Goal: Navigation & Orientation: Find specific page/section

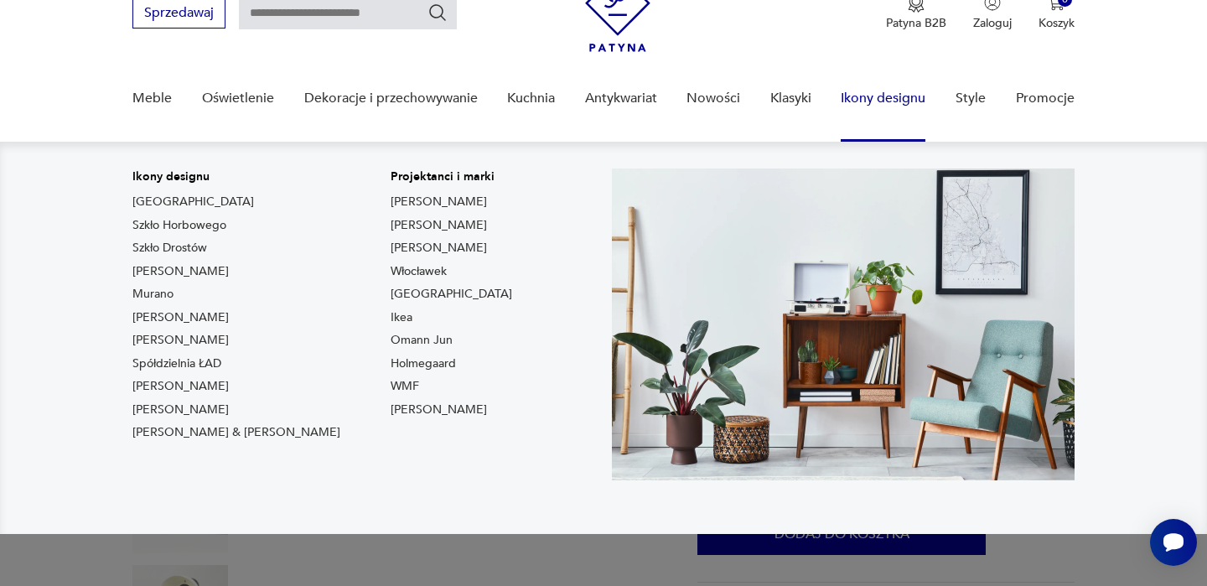
scroll to position [78, 0]
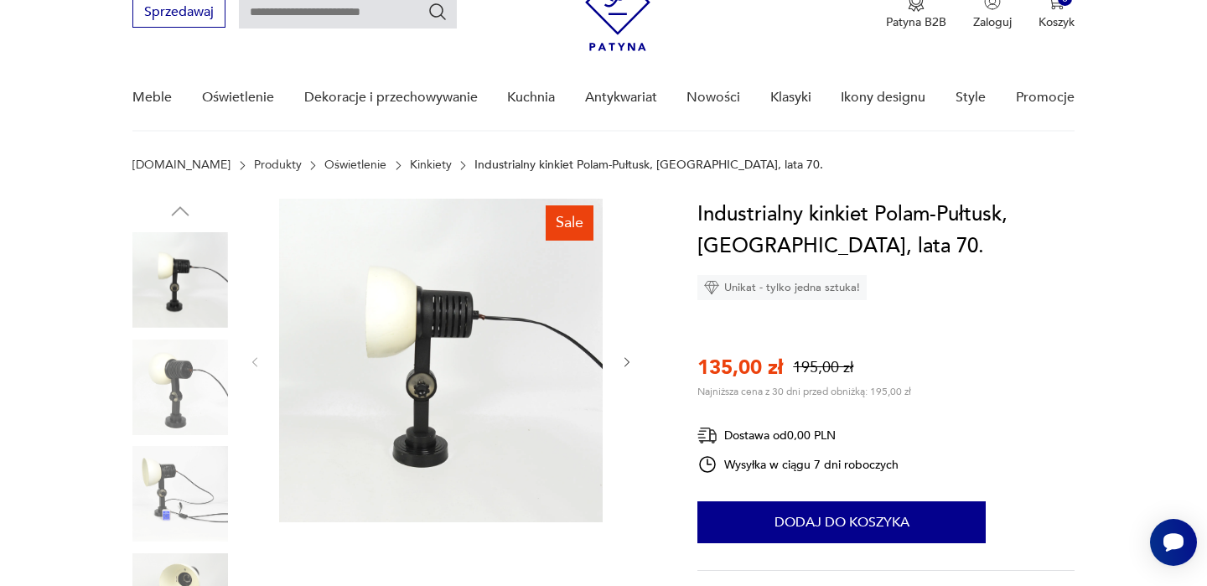
click at [166, 399] on img at bounding box center [180, 388] width 96 height 96
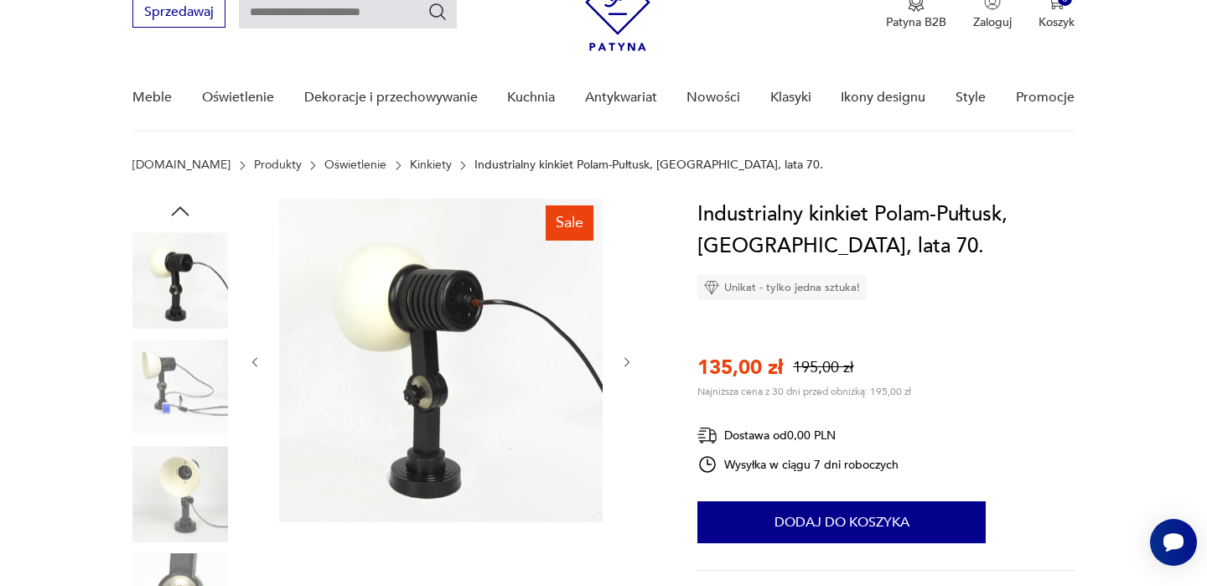
click at [174, 397] on img at bounding box center [180, 388] width 96 height 96
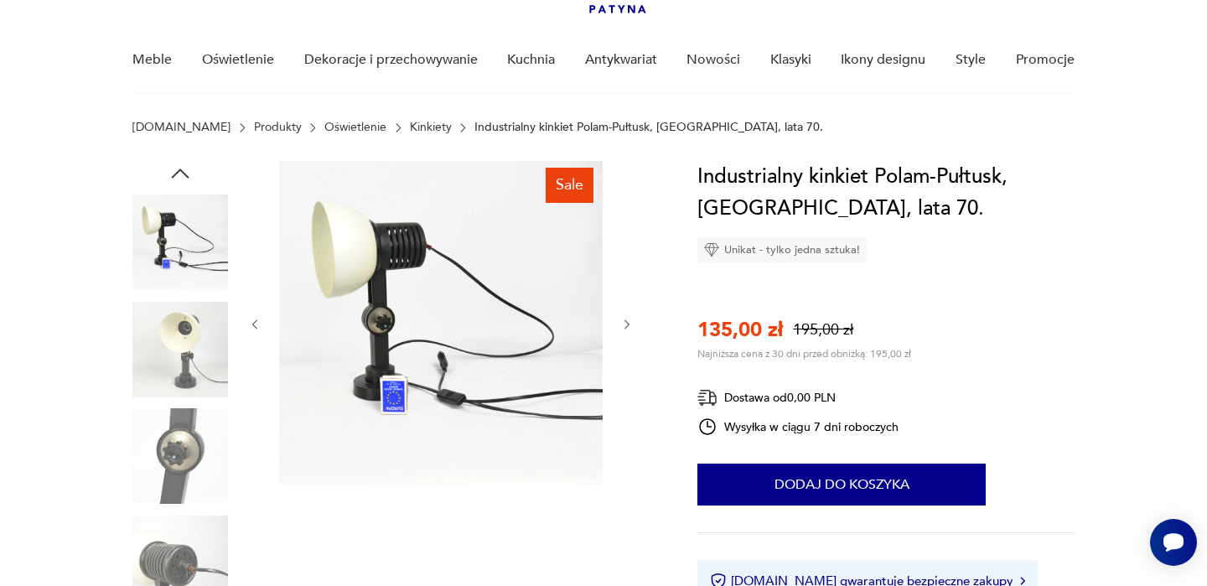
scroll to position [132, 0]
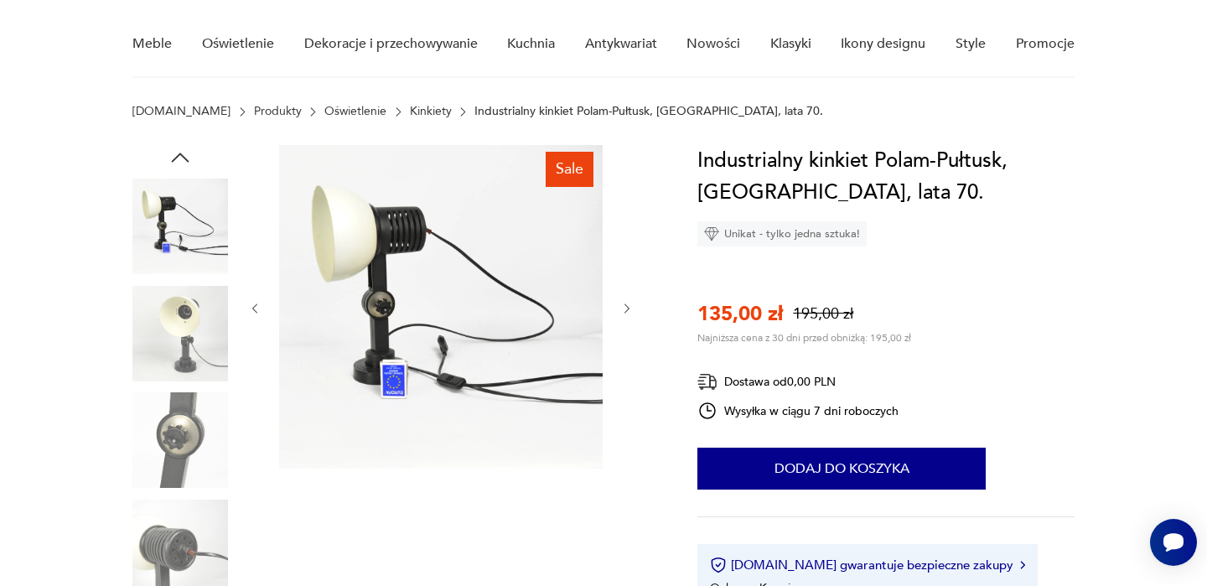
click at [188, 347] on img at bounding box center [180, 334] width 96 height 96
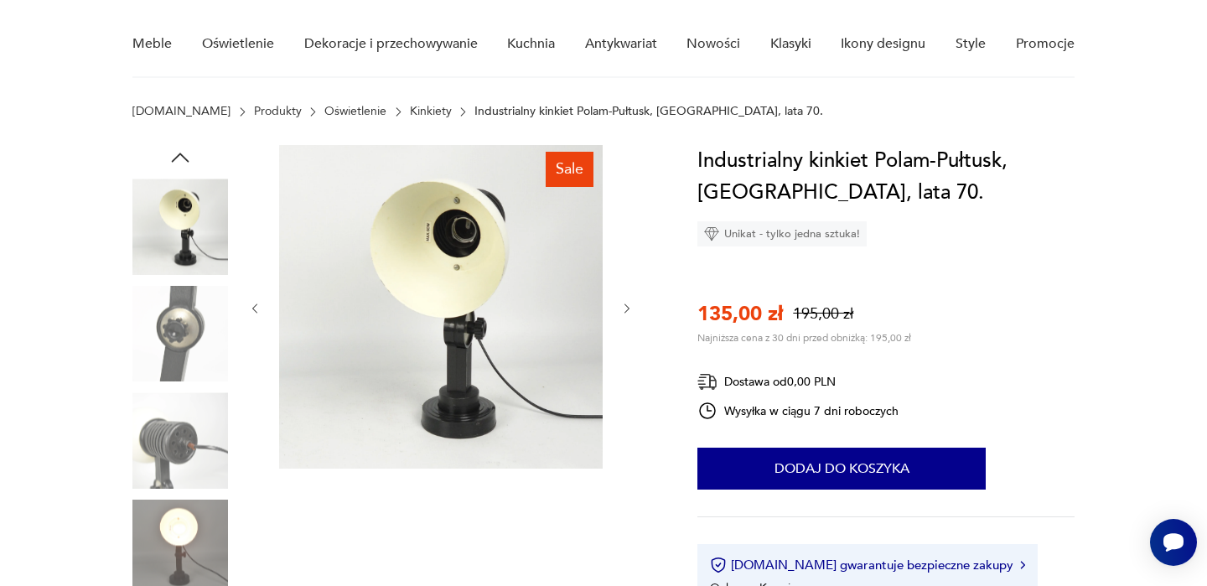
click at [192, 350] on img at bounding box center [180, 334] width 96 height 96
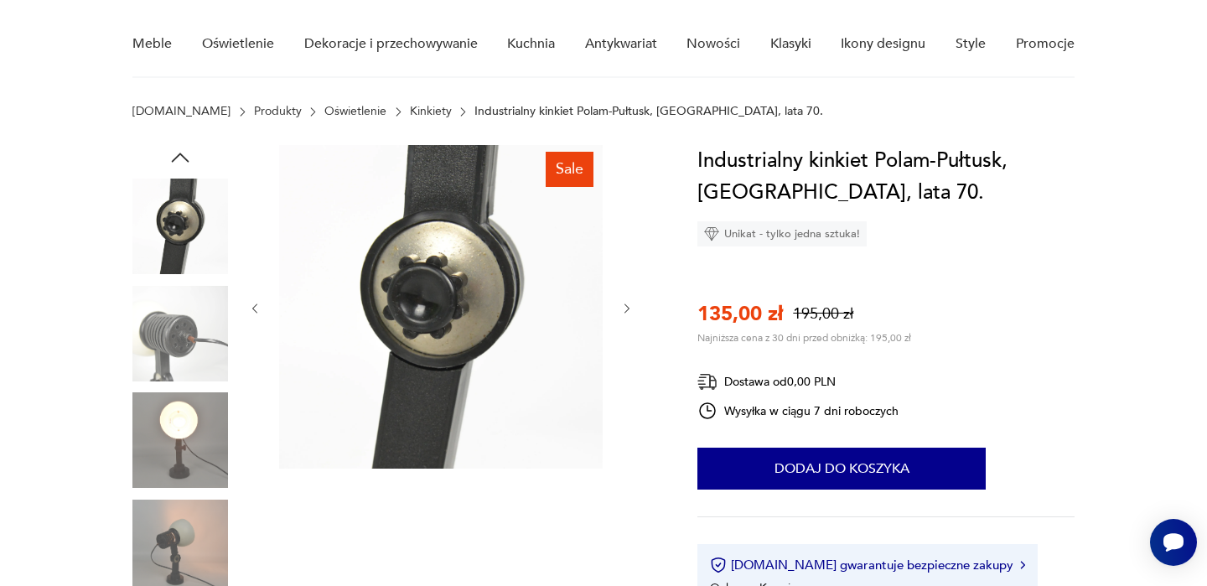
click at [194, 352] on img at bounding box center [180, 334] width 96 height 96
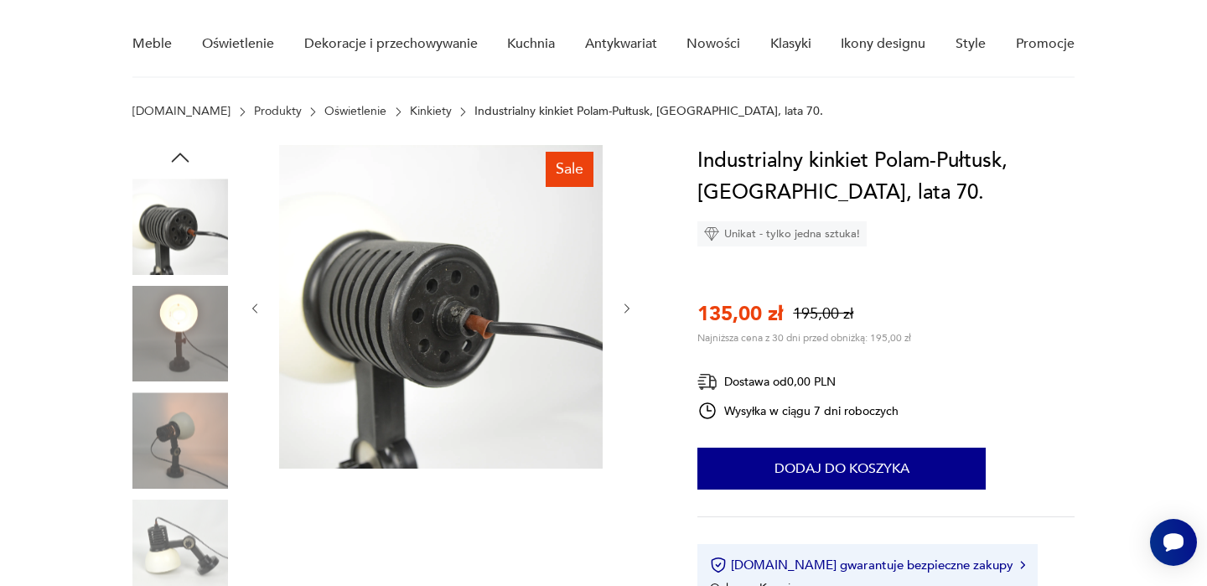
click at [192, 366] on img at bounding box center [180, 334] width 96 height 96
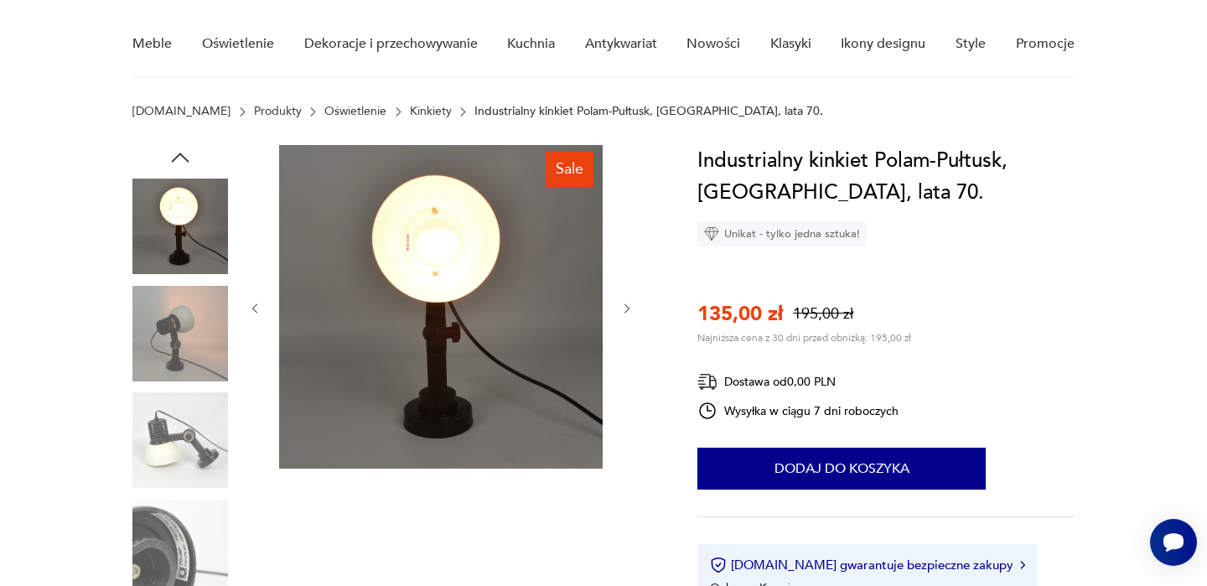
click at [195, 348] on img at bounding box center [180, 334] width 96 height 96
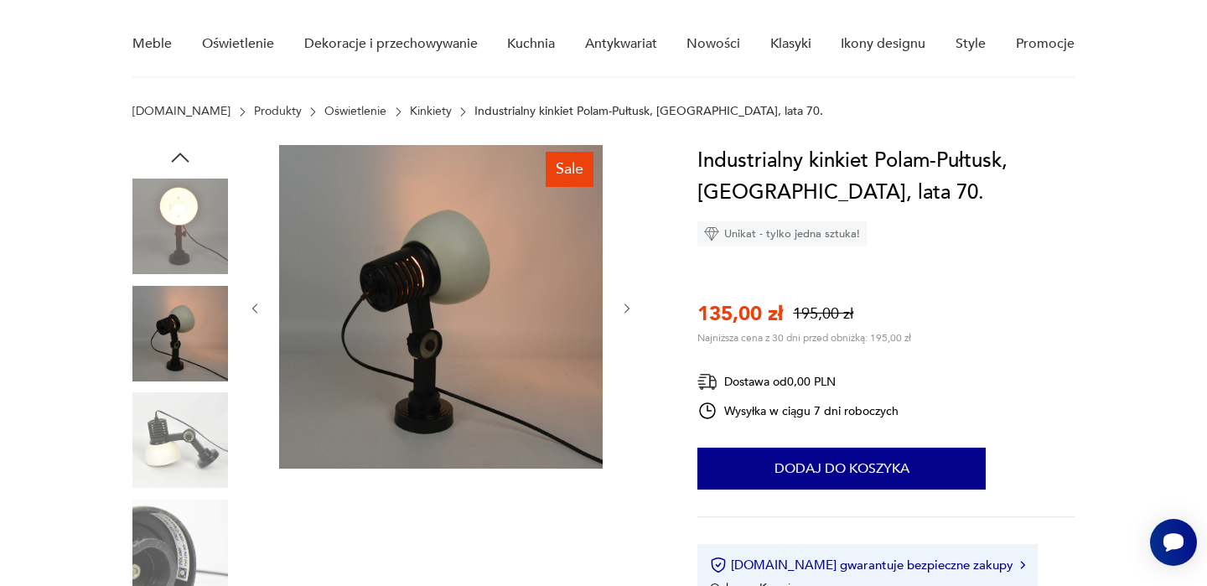
click at [197, 384] on div at bounding box center [180, 388] width 96 height 419
click at [196, 421] on img at bounding box center [180, 440] width 96 height 96
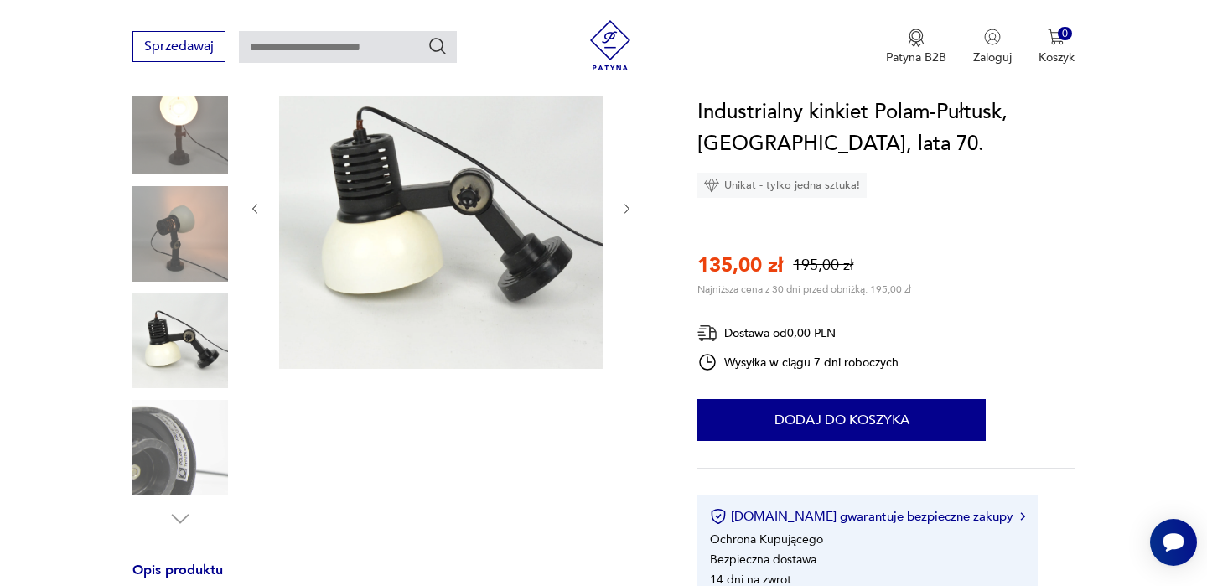
scroll to position [246, 0]
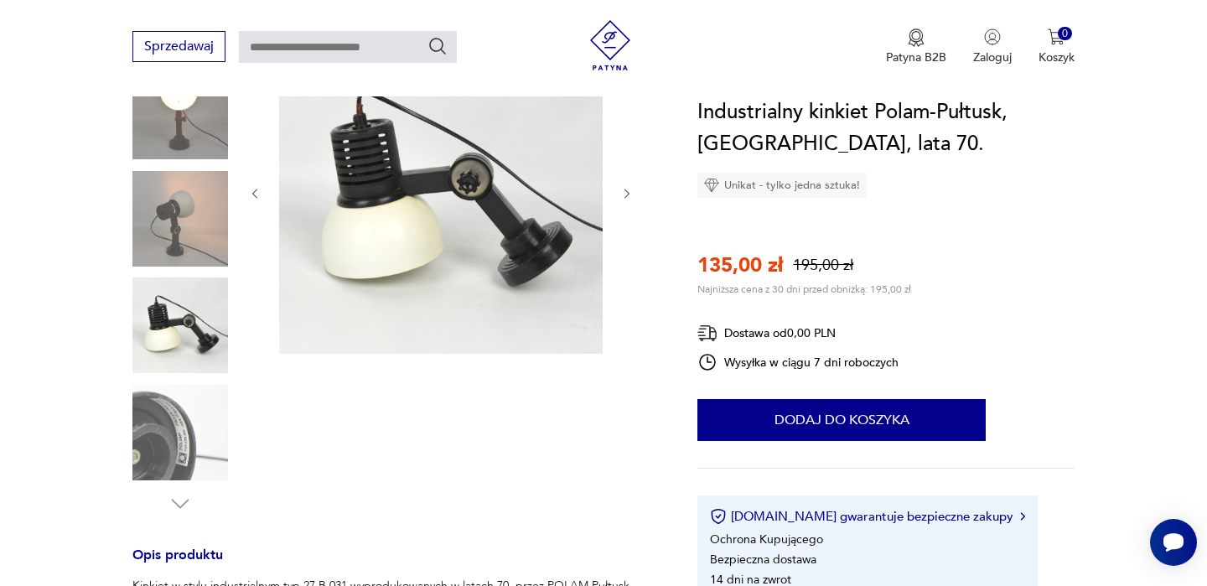
click at [176, 422] on img at bounding box center [180, 433] width 96 height 96
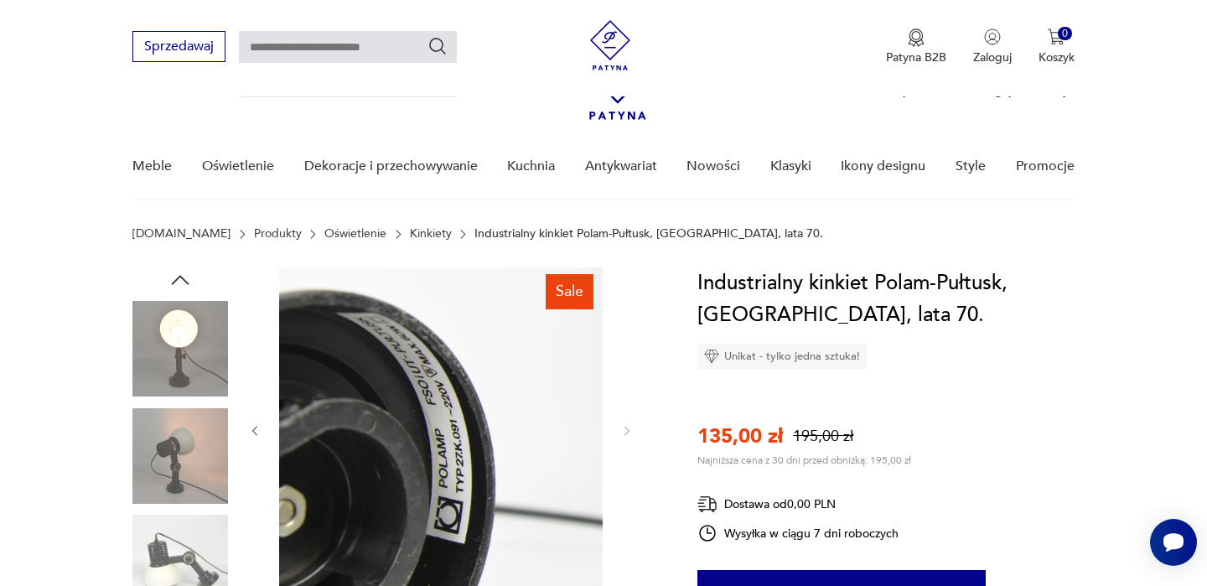
scroll to position [0, 0]
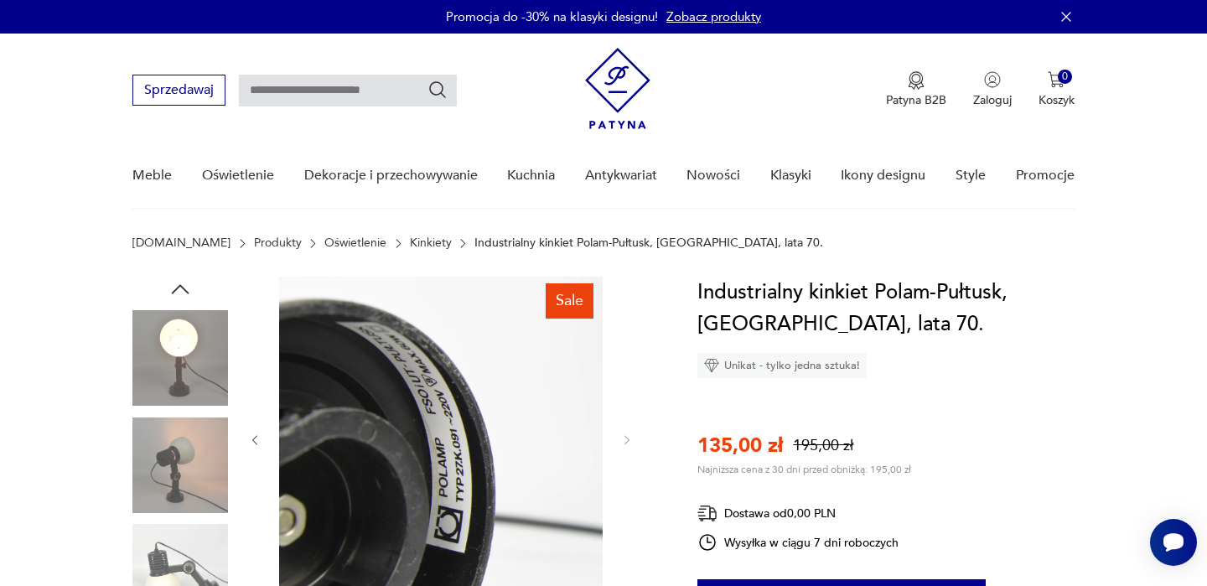
click at [177, 283] on icon "button" at bounding box center [180, 289] width 25 height 25
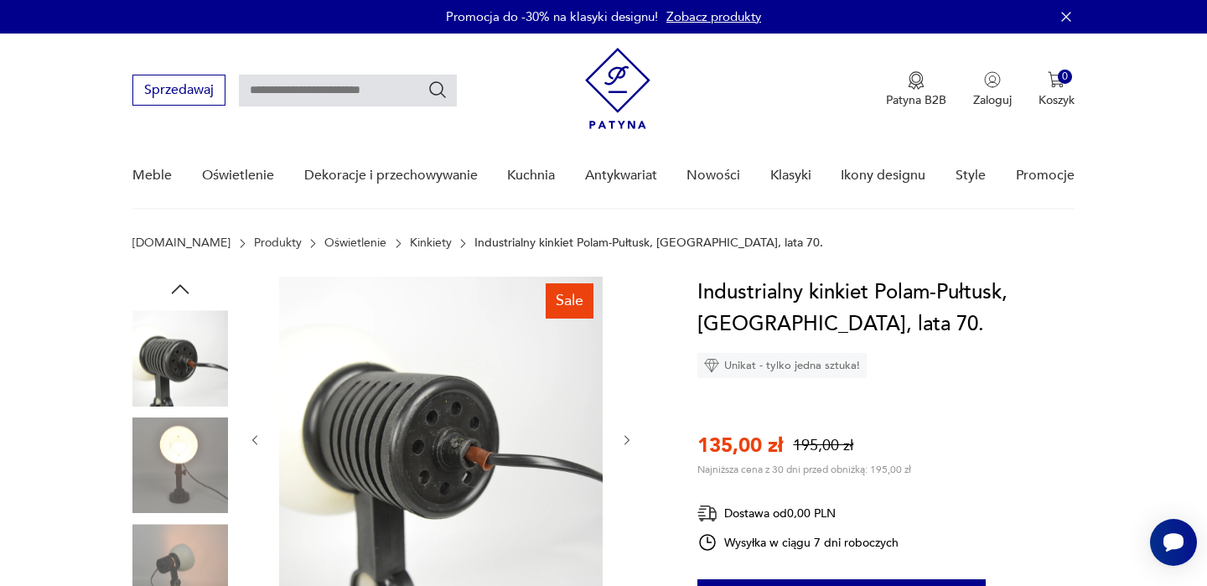
click at [177, 283] on icon "button" at bounding box center [180, 289] width 25 height 25
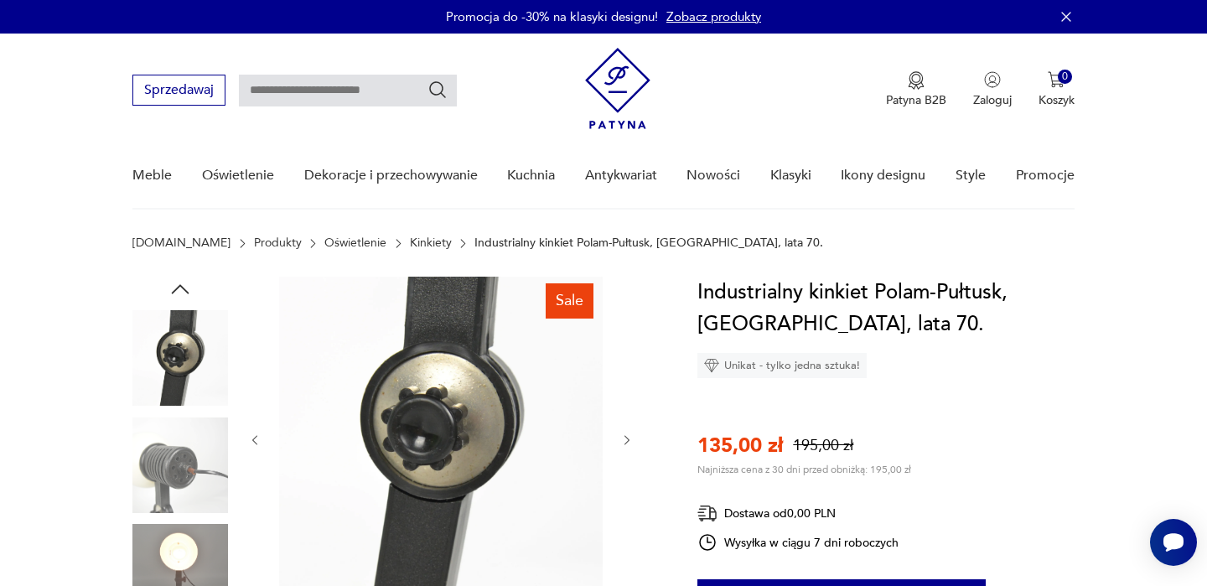
click at [177, 283] on icon "button" at bounding box center [180, 289] width 25 height 25
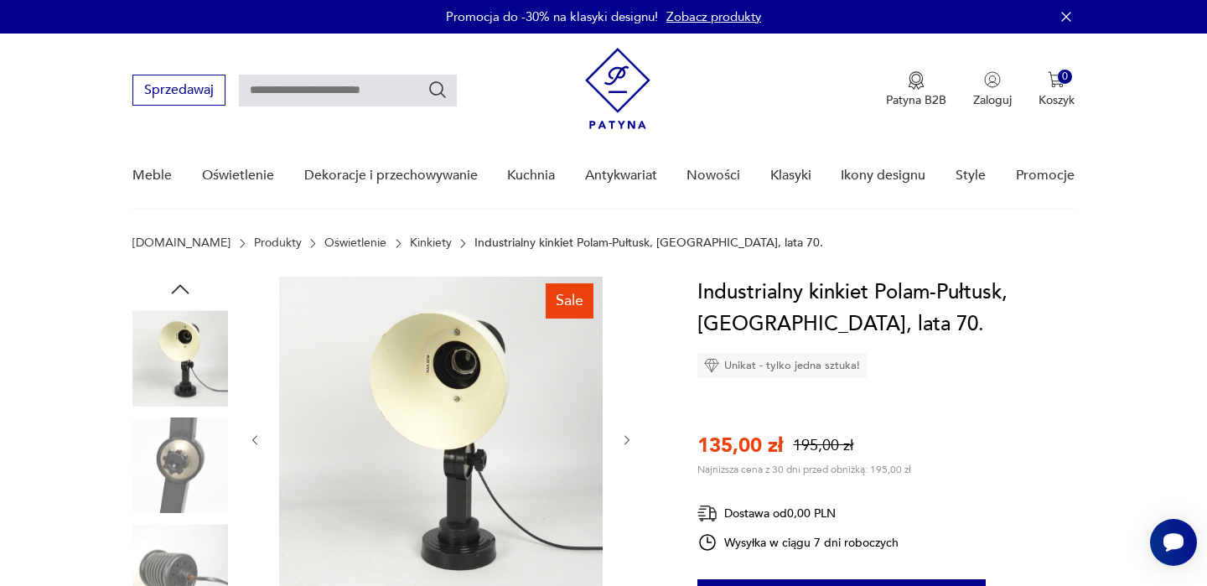
click at [177, 283] on icon "button" at bounding box center [180, 289] width 25 height 25
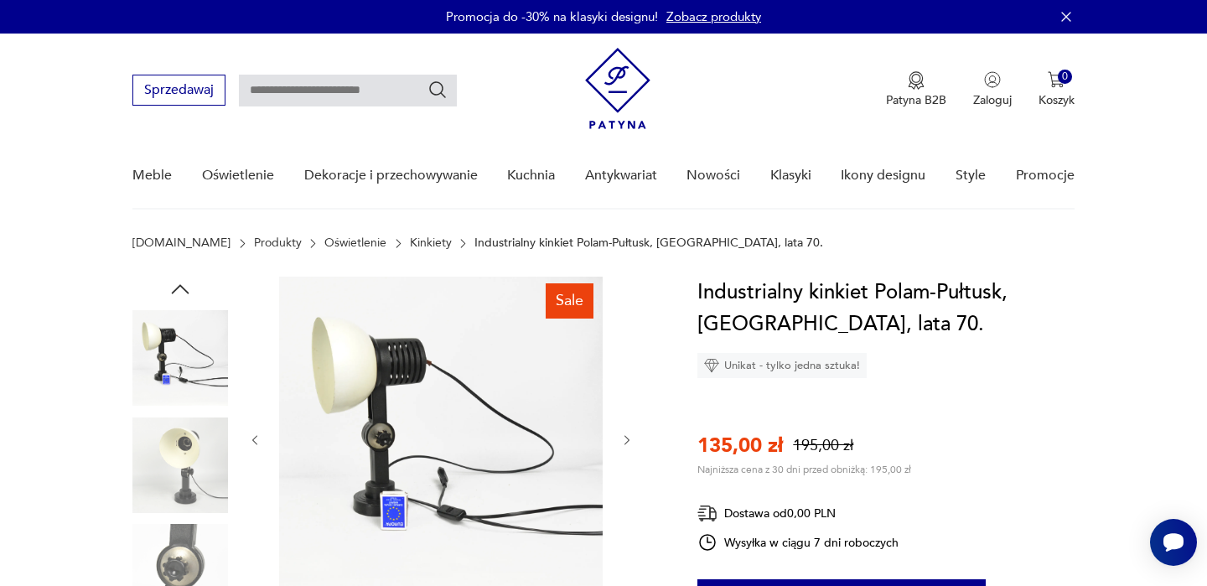
click at [184, 357] on img at bounding box center [180, 358] width 96 height 96
click at [410, 241] on link "Kinkiety" at bounding box center [431, 242] width 42 height 13
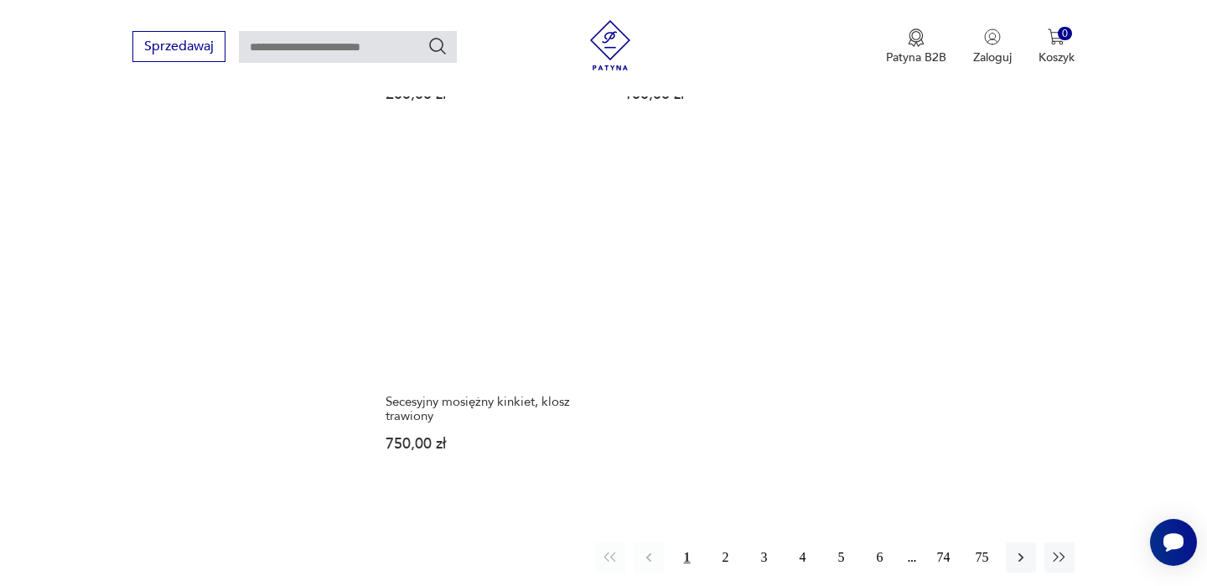
scroll to position [1750, 0]
